Goal: Task Accomplishment & Management: Manage account settings

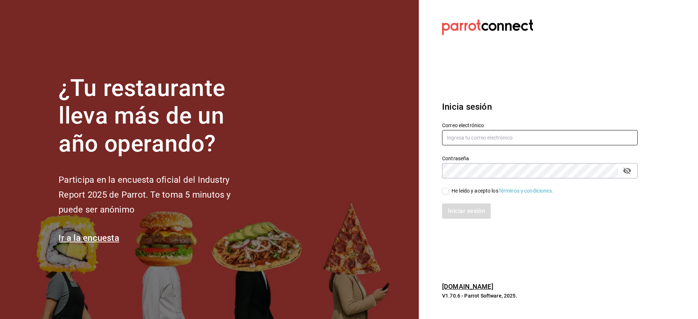
type input "[EMAIL_ADDRESS][DOMAIN_NAME]"
click at [465, 191] on div "He leído y acepto los Términos y condiciones." at bounding box center [502, 191] width 102 height 8
click at [449, 191] on input "He leído y acepto los Términos y condiciones." at bounding box center [445, 191] width 7 height 7
checkbox input "true"
click at [463, 207] on button "Iniciar sesión" at bounding box center [466, 211] width 49 height 15
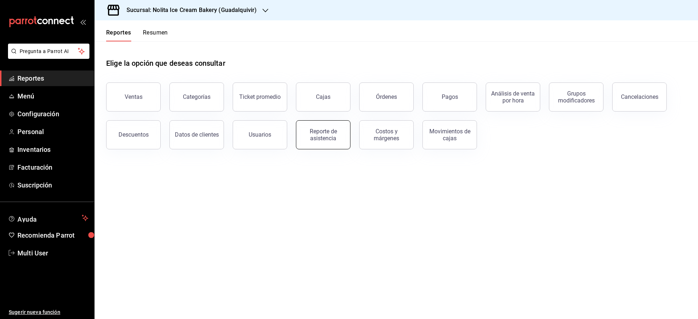
click at [326, 143] on button "Reporte de asistencia" at bounding box center [323, 134] width 55 height 29
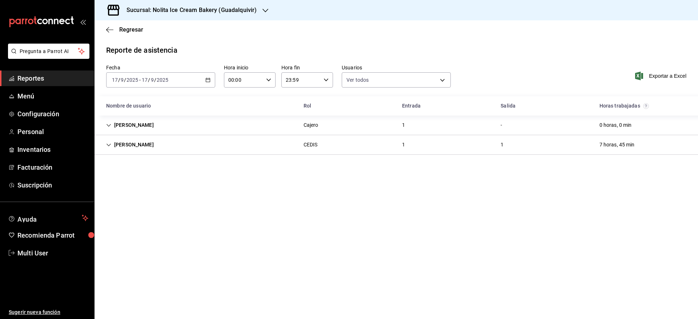
click at [201, 123] on div "[PERSON_NAME] 1 - 0 horas, 0 min" at bounding box center [396, 126] width 603 height 20
click at [123, 29] on span "Regresar" at bounding box center [131, 29] width 24 height 7
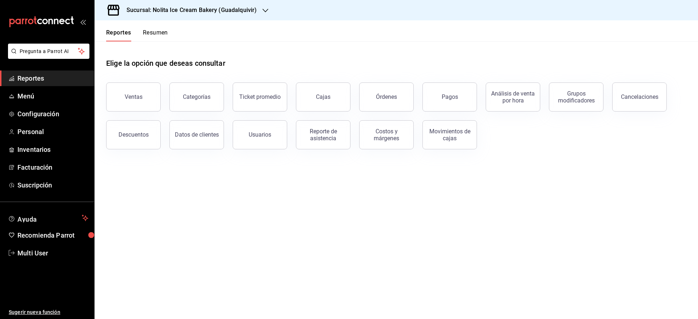
click at [157, 31] on button "Resumen" at bounding box center [155, 35] width 25 height 12
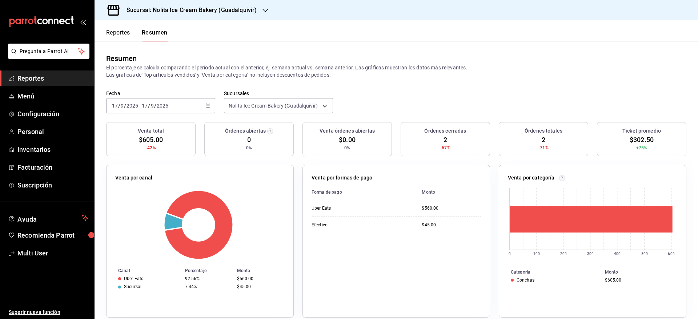
click at [128, 34] on button "Reportes" at bounding box center [118, 35] width 24 height 12
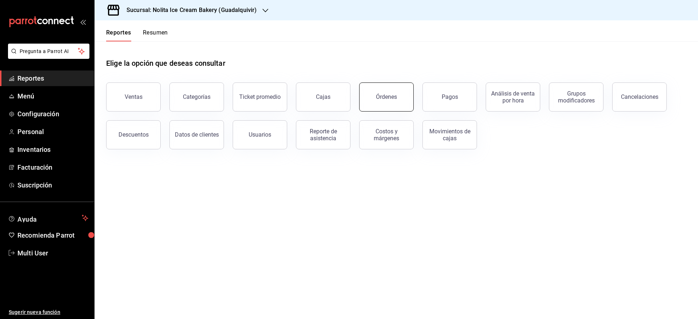
click at [386, 105] on button "Órdenes" at bounding box center [386, 97] width 55 height 29
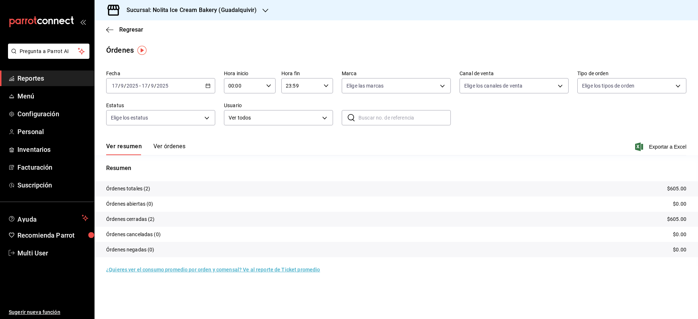
click at [175, 150] on button "Ver órdenes" at bounding box center [169, 149] width 32 height 12
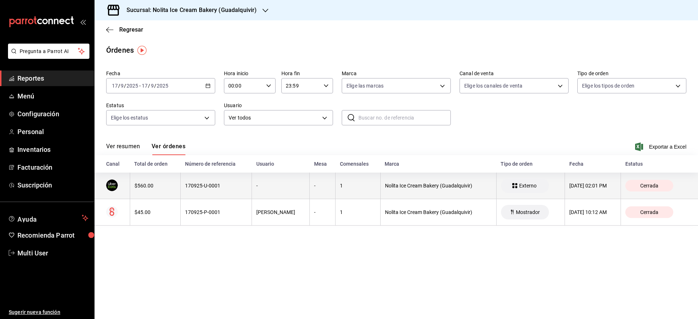
click at [181, 183] on th "170925-U-0001" at bounding box center [216, 186] width 71 height 27
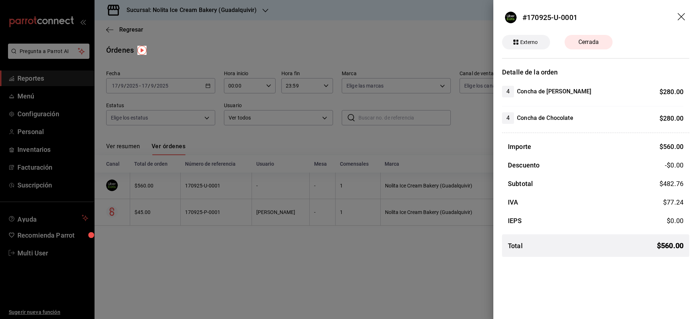
click at [178, 183] on div at bounding box center [349, 159] width 698 height 319
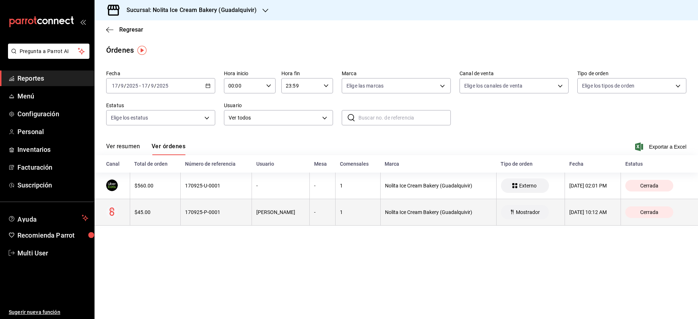
click at [185, 208] on th "170925-P-0001" at bounding box center [216, 212] width 71 height 27
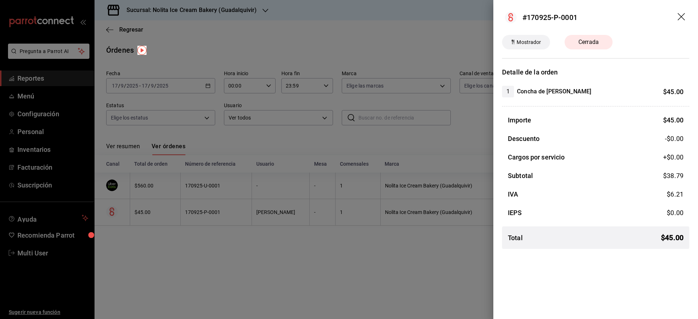
click at [185, 208] on div at bounding box center [349, 159] width 698 height 319
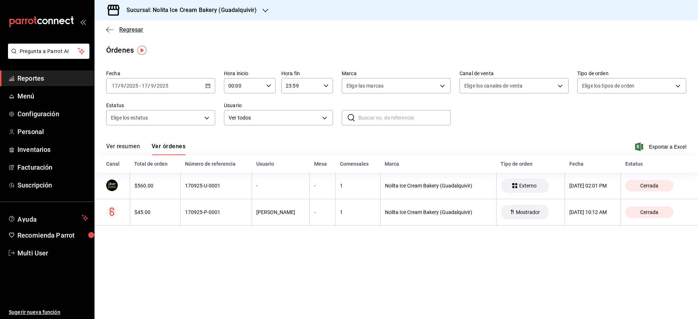
click at [131, 33] on span "Regresar" at bounding box center [131, 29] width 24 height 7
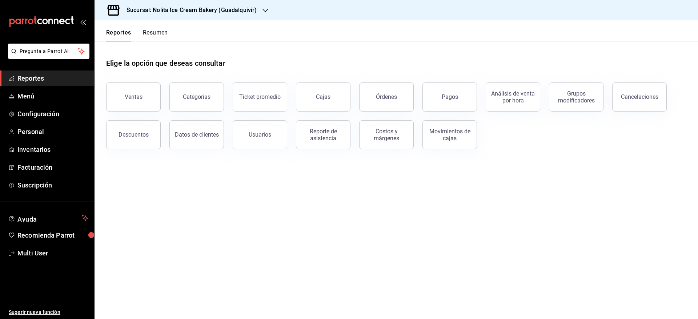
click at [161, 12] on h3 "Sucursal: Nolita Ice Cream Bakery (Guadalquivir)" at bounding box center [189, 10] width 136 height 9
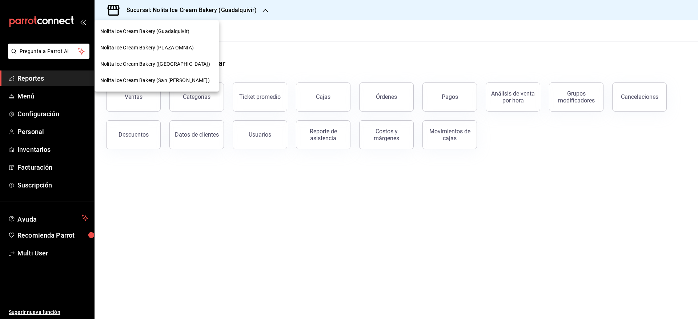
click at [160, 45] on span "Nolita Ice Cream Bakery (PLAZA OMNIA)" at bounding box center [146, 48] width 93 height 8
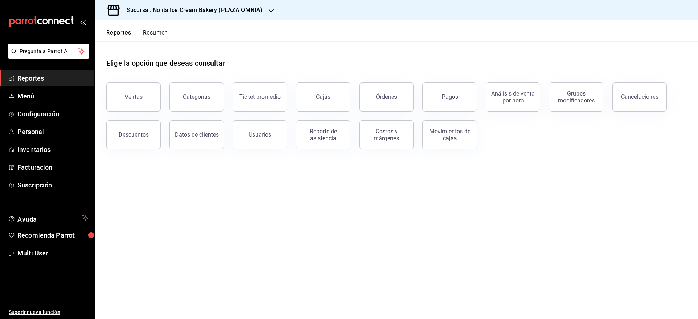
click at [158, 34] on button "Resumen" at bounding box center [155, 35] width 25 height 12
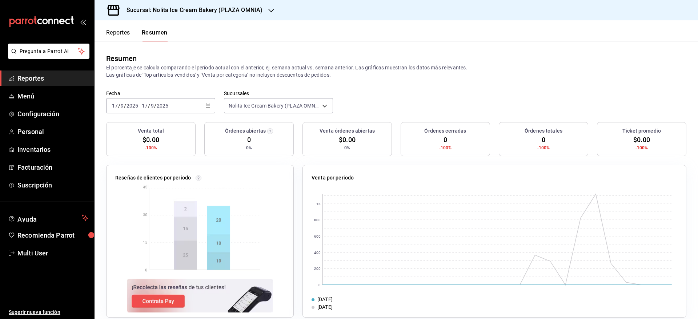
click at [239, 116] on div "Fecha [DATE] [DATE] - [DATE] [DATE] Sucursales Nolita Ice Cream Bakery (PLAZA O…" at bounding box center [396, 106] width 603 height 32
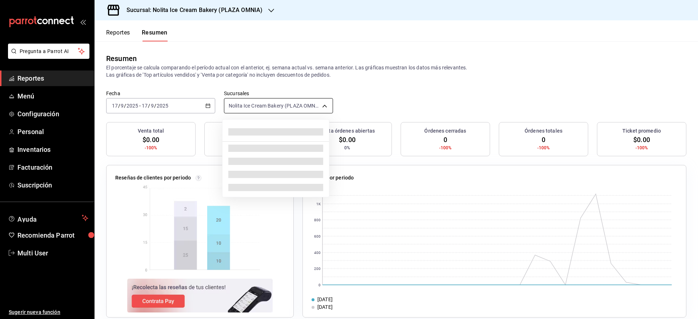
click at [244, 105] on body "Pregunta a Parrot AI Reportes Menú Configuración Personal Inventarios Facturaci…" at bounding box center [349, 159] width 698 height 319
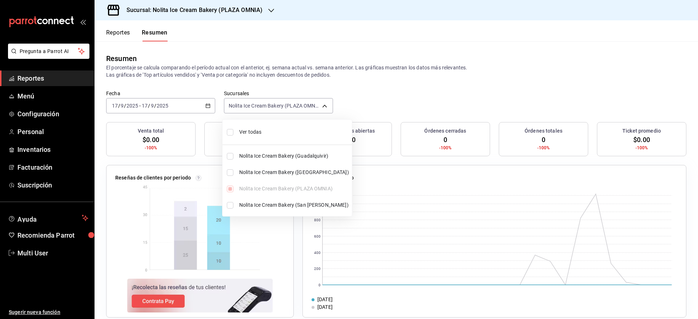
click at [243, 126] on li "Ver todas" at bounding box center [286, 132] width 129 height 19
type input "[object Object],[object Object],[object Object],[object Object]"
checkbox input "true"
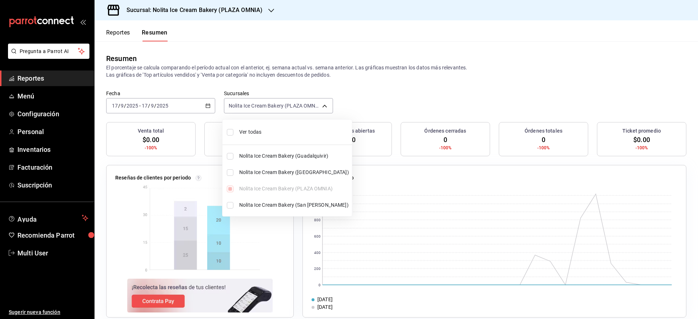
checkbox input "true"
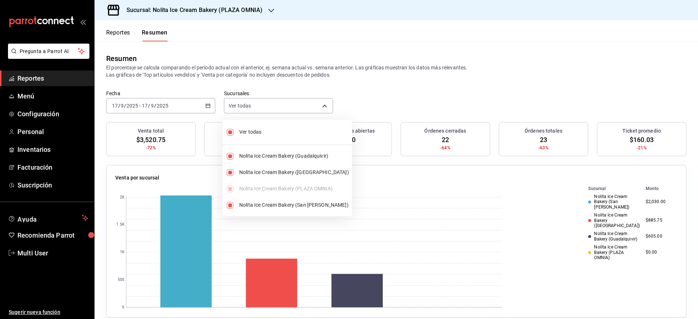
click at [435, 92] on div at bounding box center [349, 159] width 698 height 319
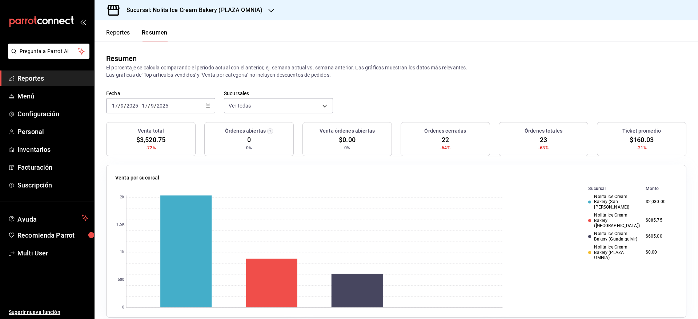
click at [54, 84] on link "Reportes" at bounding box center [47, 79] width 94 height 16
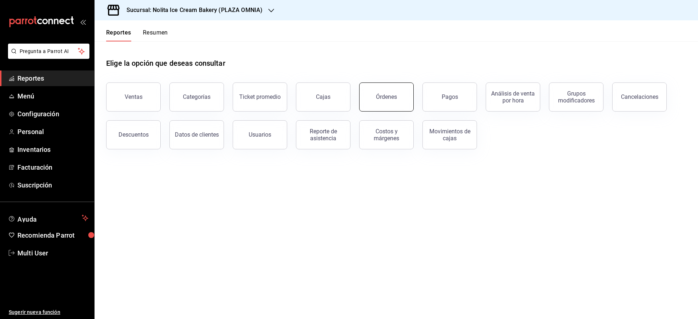
click at [368, 96] on button "Órdenes" at bounding box center [386, 97] width 55 height 29
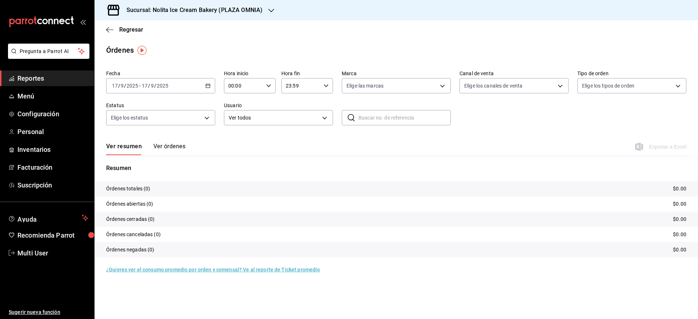
click at [135, 83] on input "2025" at bounding box center [132, 86] width 12 height 6
click at [133, 121] on span "Ayer" at bounding box center [140, 124] width 56 height 8
click at [184, 148] on button "Ver órdenes" at bounding box center [169, 149] width 32 height 12
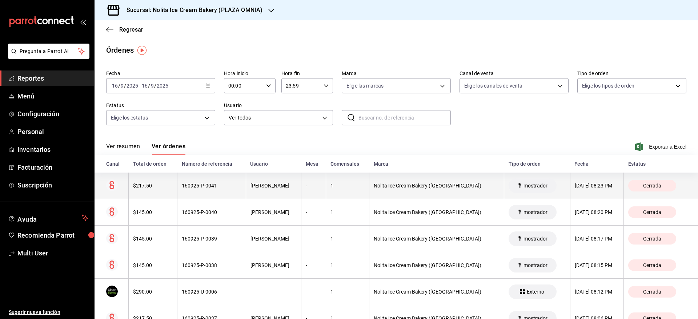
click at [215, 187] on div "160925-P-0041" at bounding box center [211, 186] width 59 height 6
click at [215, 187] on div at bounding box center [349, 159] width 698 height 319
click at [215, 187] on div "160925-P-0041" at bounding box center [211, 186] width 59 height 6
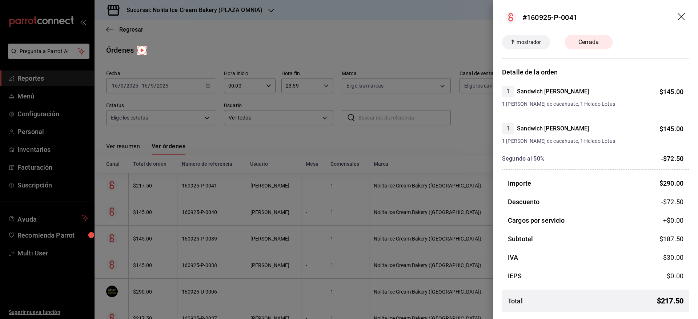
click at [215, 187] on div at bounding box center [349, 159] width 698 height 319
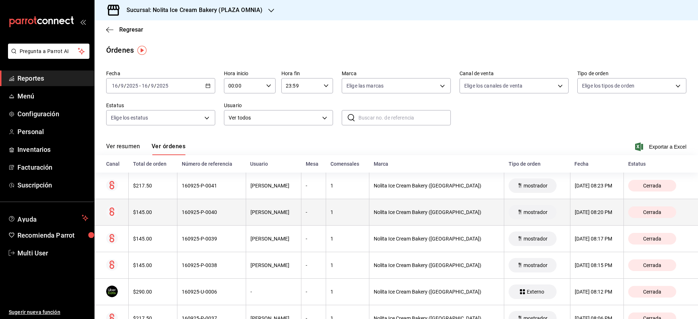
click at [218, 210] on div "160925-P-0040" at bounding box center [211, 212] width 59 height 6
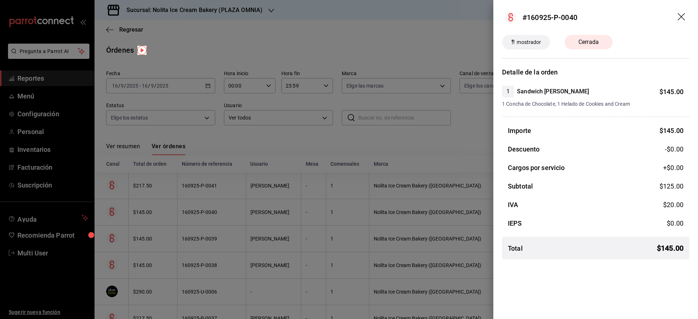
click at [218, 210] on div at bounding box center [349, 159] width 698 height 319
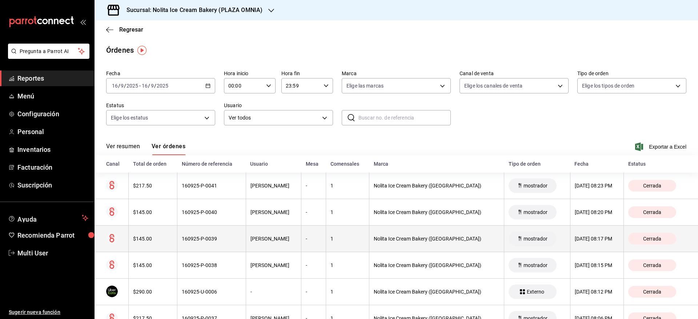
click at [222, 238] on div "160925-P-0039" at bounding box center [211, 239] width 59 height 6
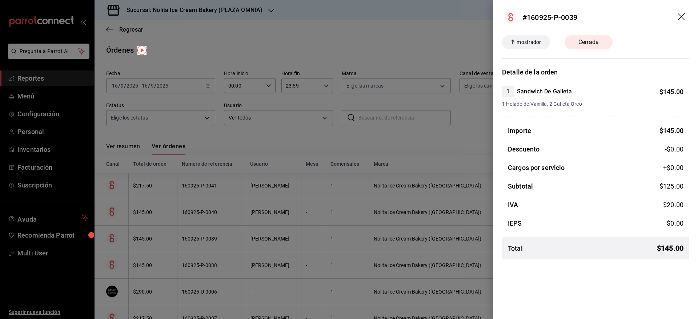
click at [222, 238] on div at bounding box center [349, 159] width 698 height 319
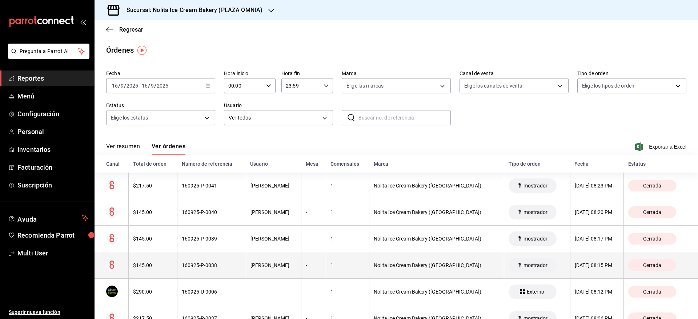
click at [226, 268] on div "160925-P-0038" at bounding box center [211, 265] width 59 height 6
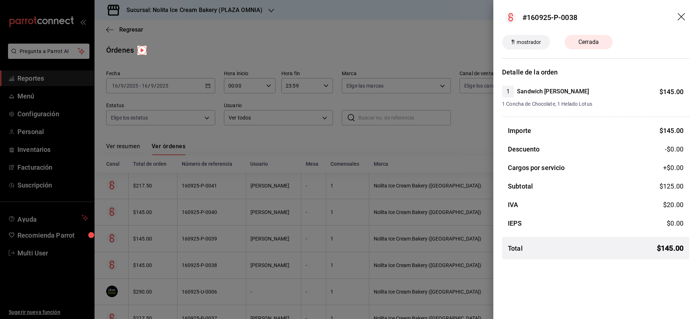
click at [226, 268] on div at bounding box center [349, 159] width 698 height 319
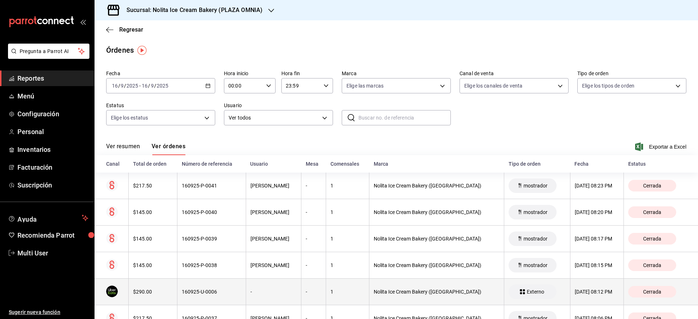
click at [228, 285] on th "160925-U-0006" at bounding box center [211, 292] width 68 height 27
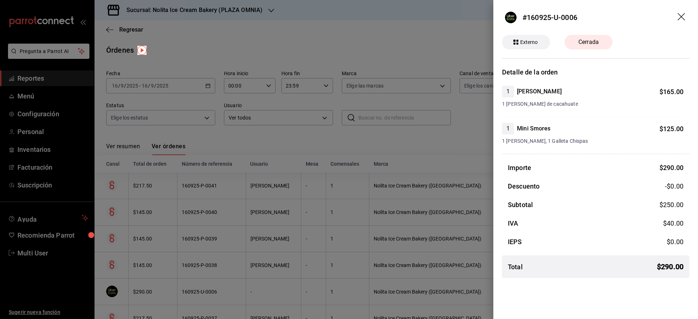
click at [228, 285] on div at bounding box center [349, 159] width 698 height 319
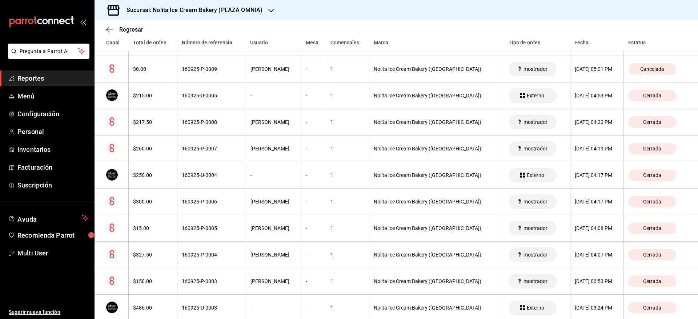
scroll to position [1179, 0]
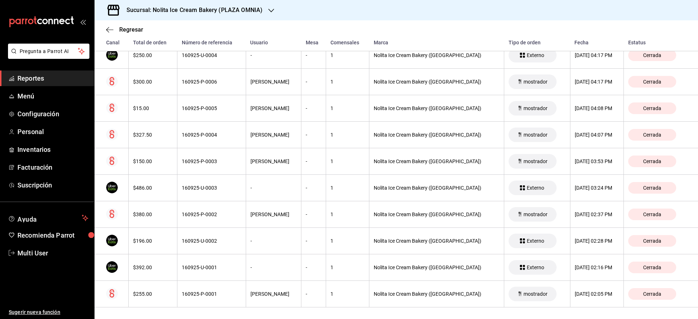
click at [213, 15] on div "Sucursal: Nolita Ice Cream Bakery (PLAZA OMNIA)" at bounding box center [188, 10] width 177 height 20
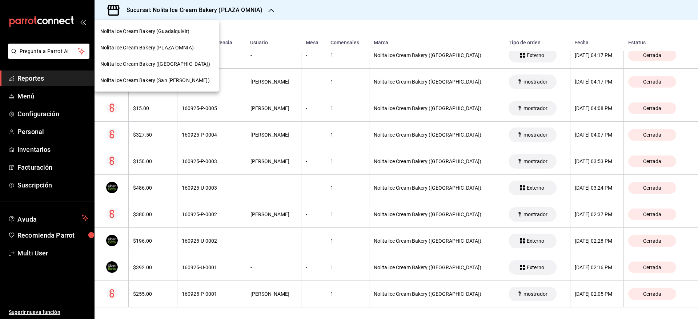
click at [192, 60] on span "Nolita Ice Cream Bakery ([GEOGRAPHIC_DATA])" at bounding box center [155, 64] width 110 height 8
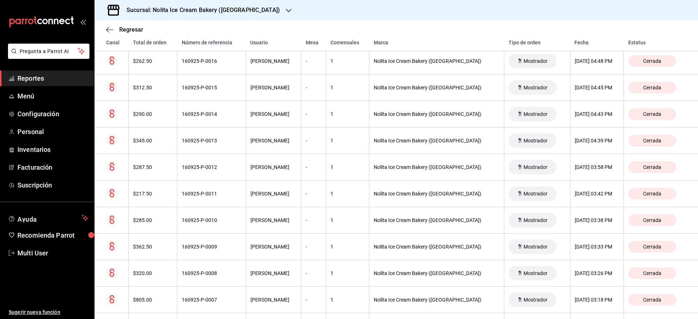
scroll to position [755, 0]
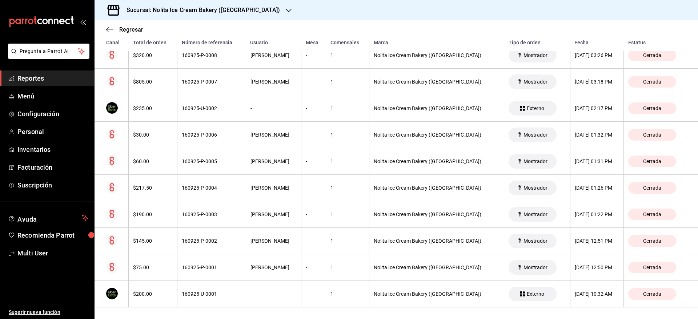
click at [247, 9] on h3 "Sucursal: Nolita Ice Cream Bakery ([GEOGRAPHIC_DATA])" at bounding box center [200, 10] width 159 height 9
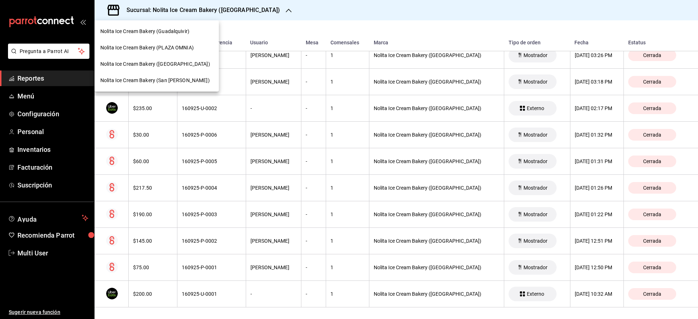
click at [186, 80] on span "Nolita Ice Cream Bakery (San [PERSON_NAME])" at bounding box center [154, 81] width 109 height 8
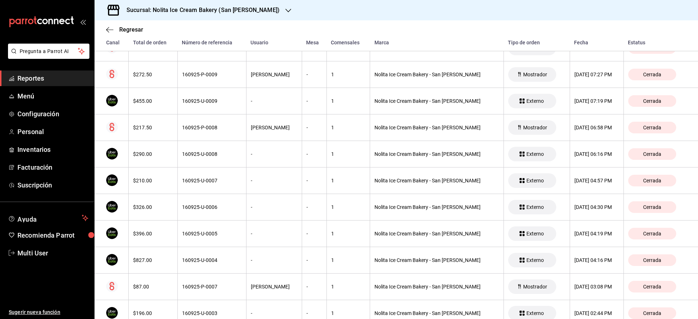
scroll to position [235, 0]
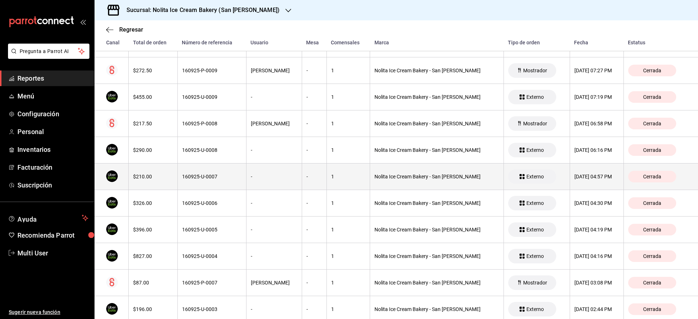
click at [282, 176] on div "-" at bounding box center [274, 177] width 47 height 6
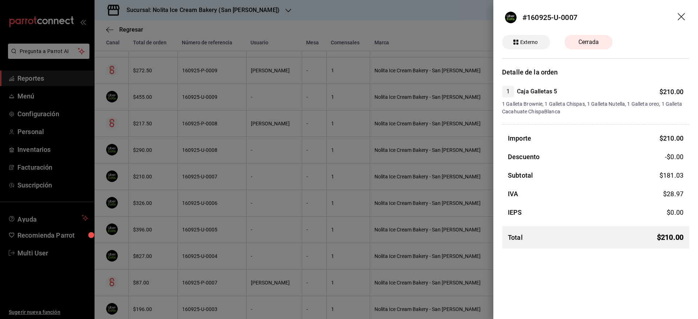
click at [282, 176] on div at bounding box center [349, 159] width 698 height 319
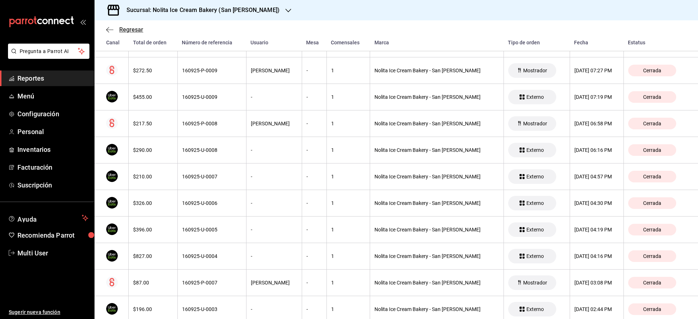
click at [135, 31] on span "Regresar" at bounding box center [131, 29] width 24 height 7
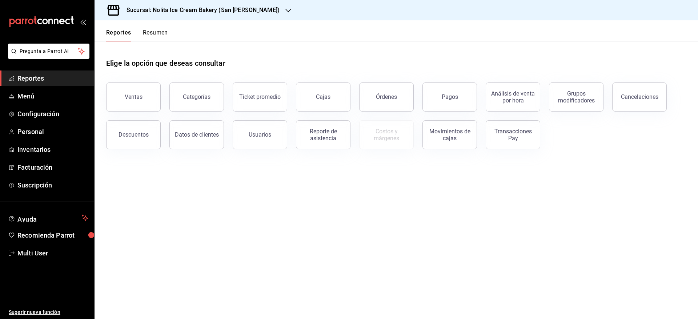
click at [151, 35] on button "Resumen" at bounding box center [155, 35] width 25 height 12
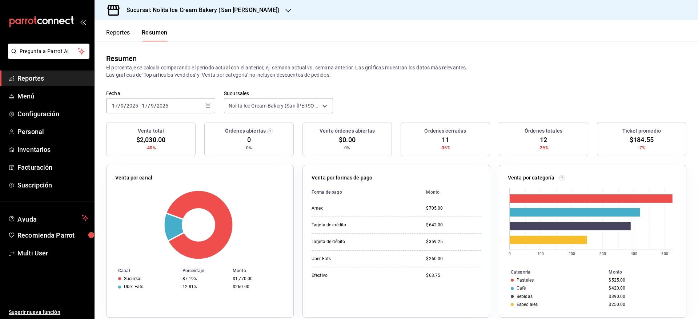
click at [41, 83] on span "Reportes" at bounding box center [52, 78] width 71 height 10
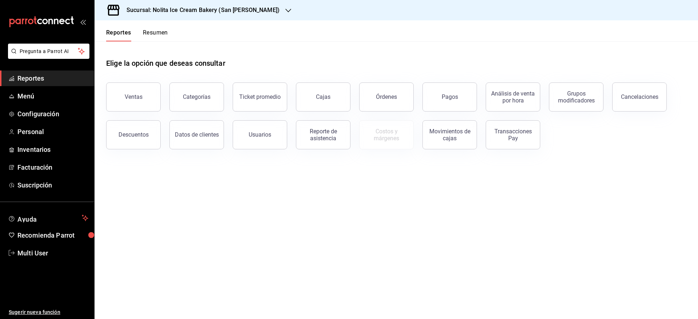
click at [156, 33] on button "Resumen" at bounding box center [155, 35] width 25 height 12
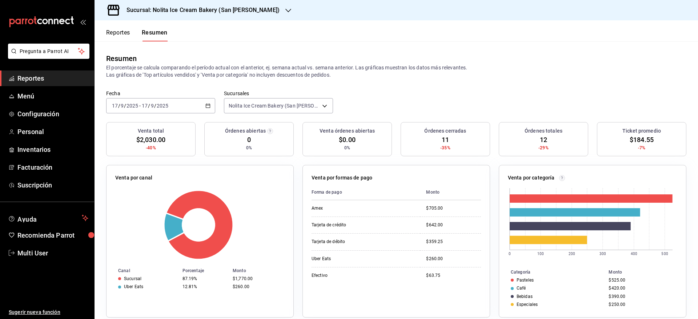
click at [117, 35] on button "Reportes" at bounding box center [118, 35] width 24 height 12
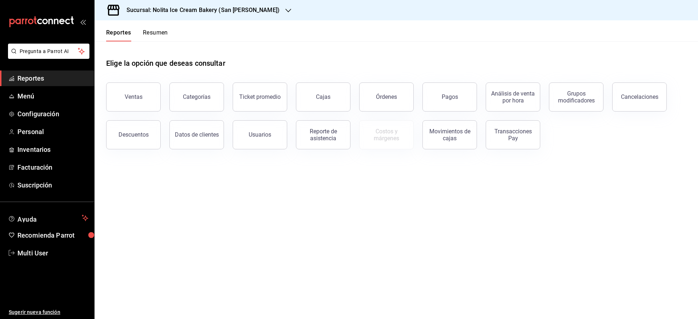
click at [161, 29] on button "Resumen" at bounding box center [155, 35] width 25 height 12
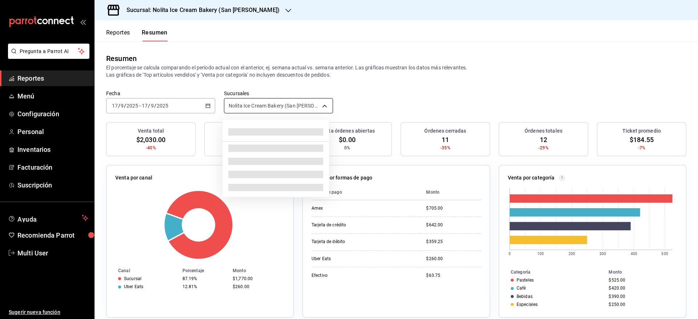
click at [238, 103] on body "Pregunta a Parrot AI Reportes Menú Configuración Personal Inventarios Facturaci…" at bounding box center [349, 159] width 698 height 319
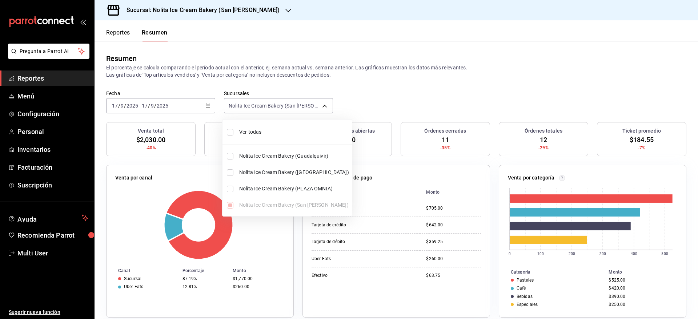
click at [179, 108] on div at bounding box center [349, 159] width 698 height 319
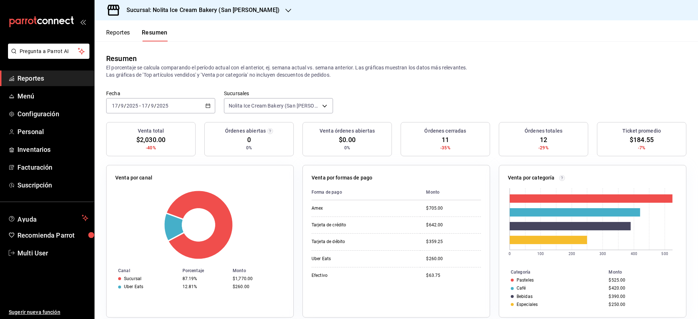
click at [179, 108] on div "[DATE] [DATE] - [DATE] [DATE]" at bounding box center [160, 105] width 109 height 15
click at [144, 125] on span "Hoy" at bounding box center [140, 128] width 56 height 8
